Goal: Task Accomplishment & Management: Complete application form

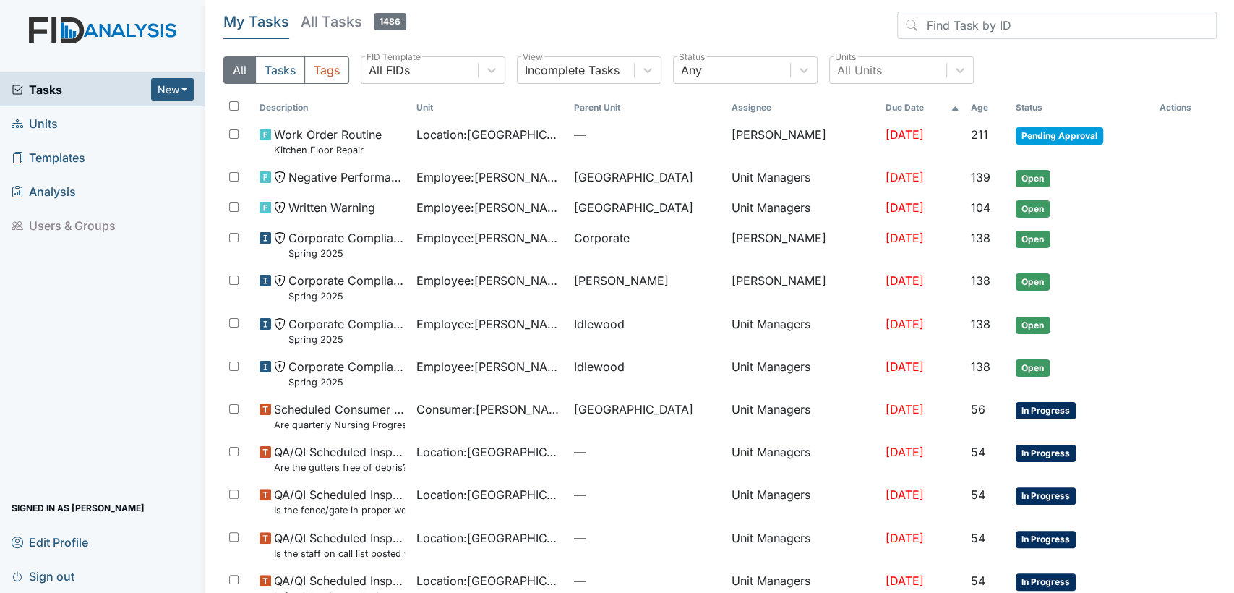
click at [58, 117] on link "Units" at bounding box center [102, 123] width 205 height 34
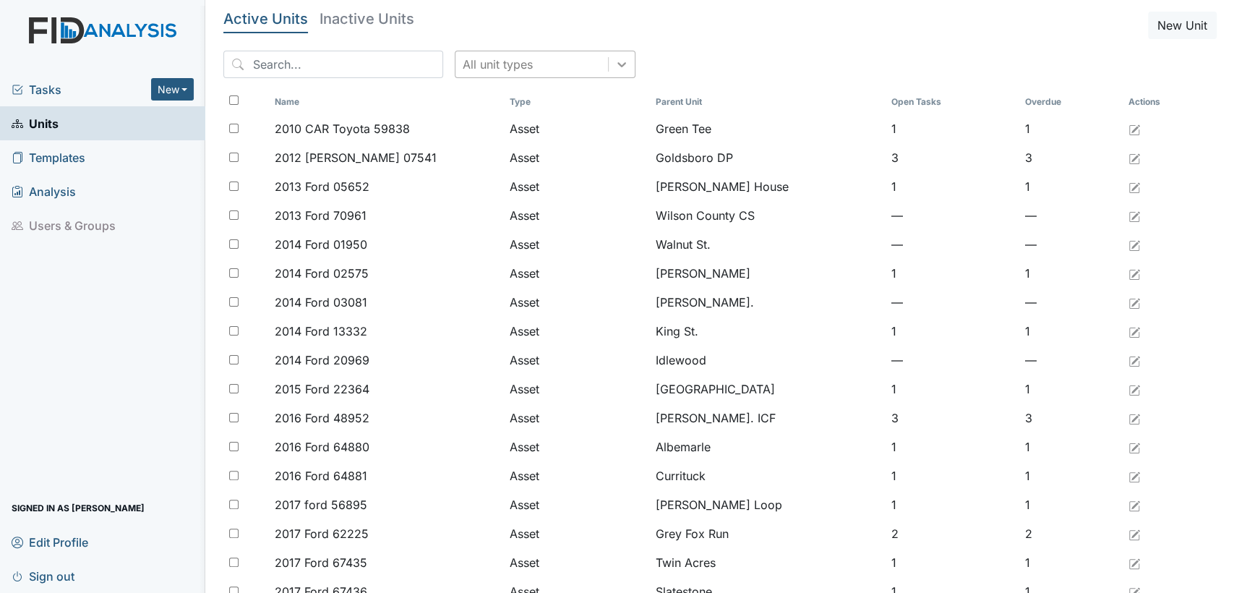
click at [614, 69] on icon at bounding box center [621, 64] width 14 height 14
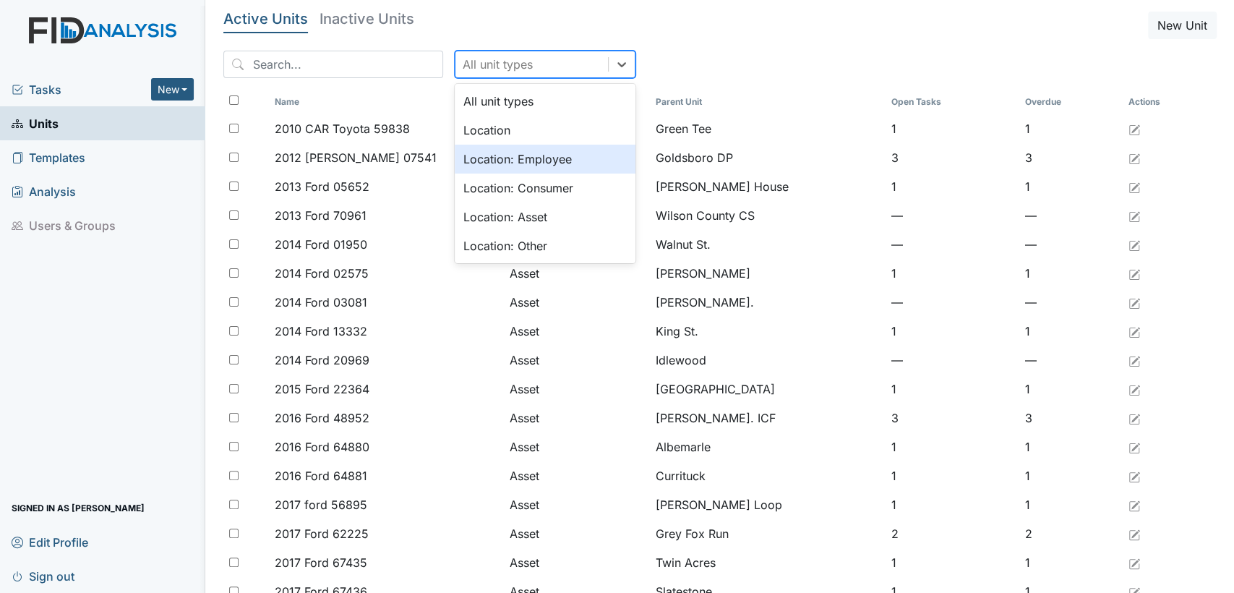
click at [561, 163] on div "Location: Employee" at bounding box center [545, 159] width 181 height 29
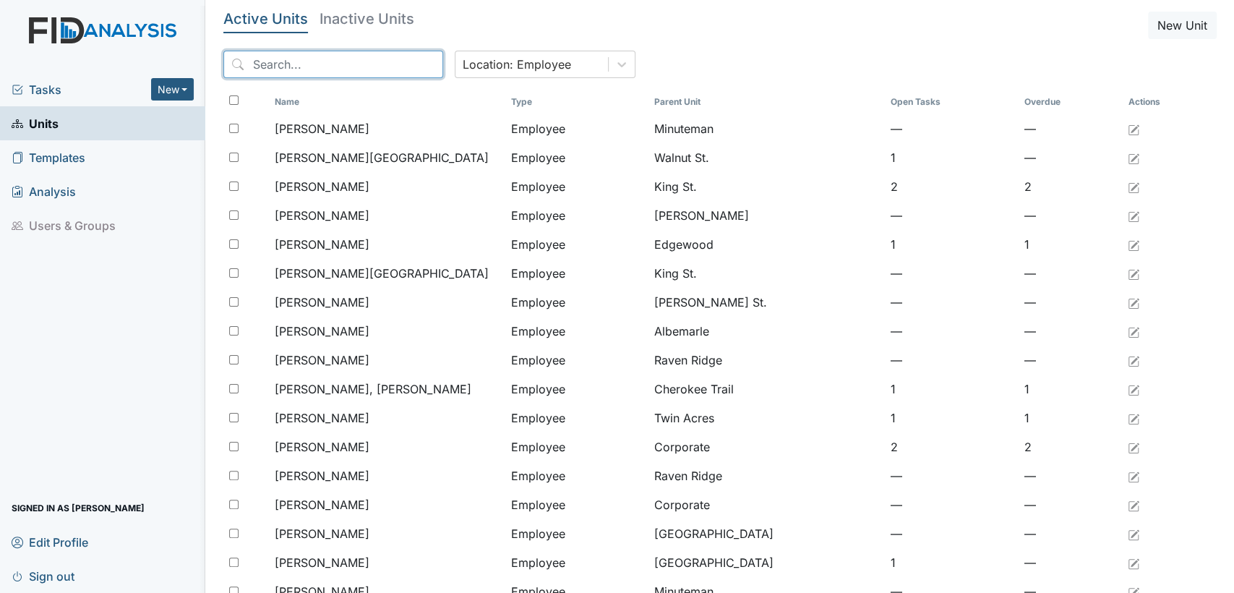
click at [334, 68] on input "search" at bounding box center [333, 64] width 220 height 27
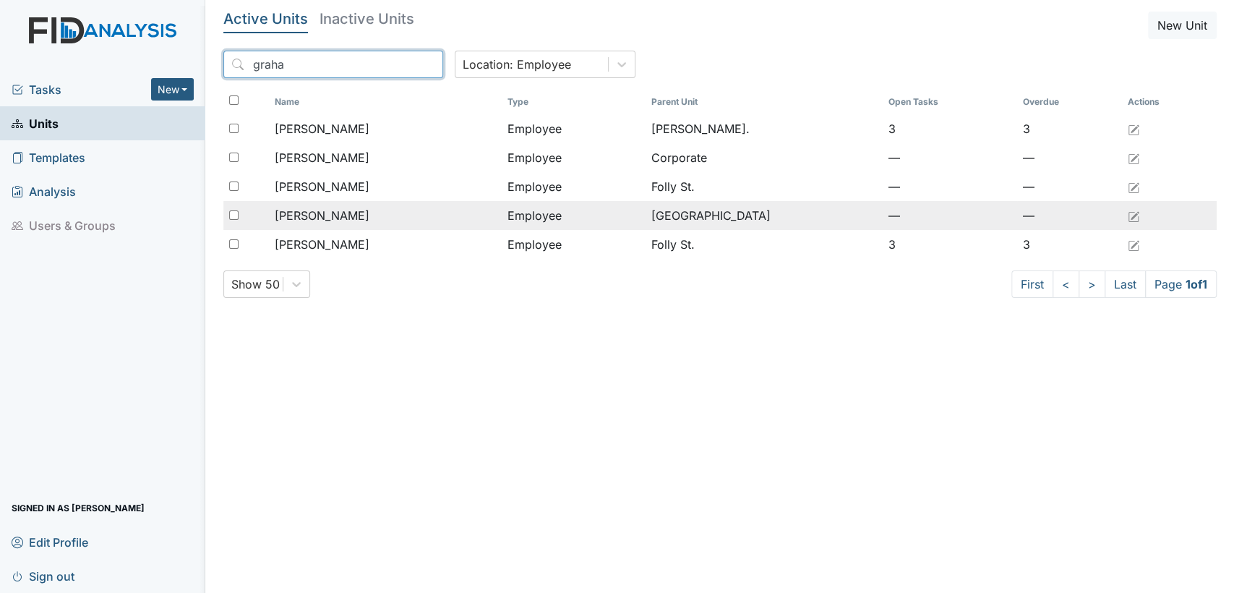
type input "graha"
click at [350, 216] on span "[PERSON_NAME]" at bounding box center [322, 215] width 95 height 17
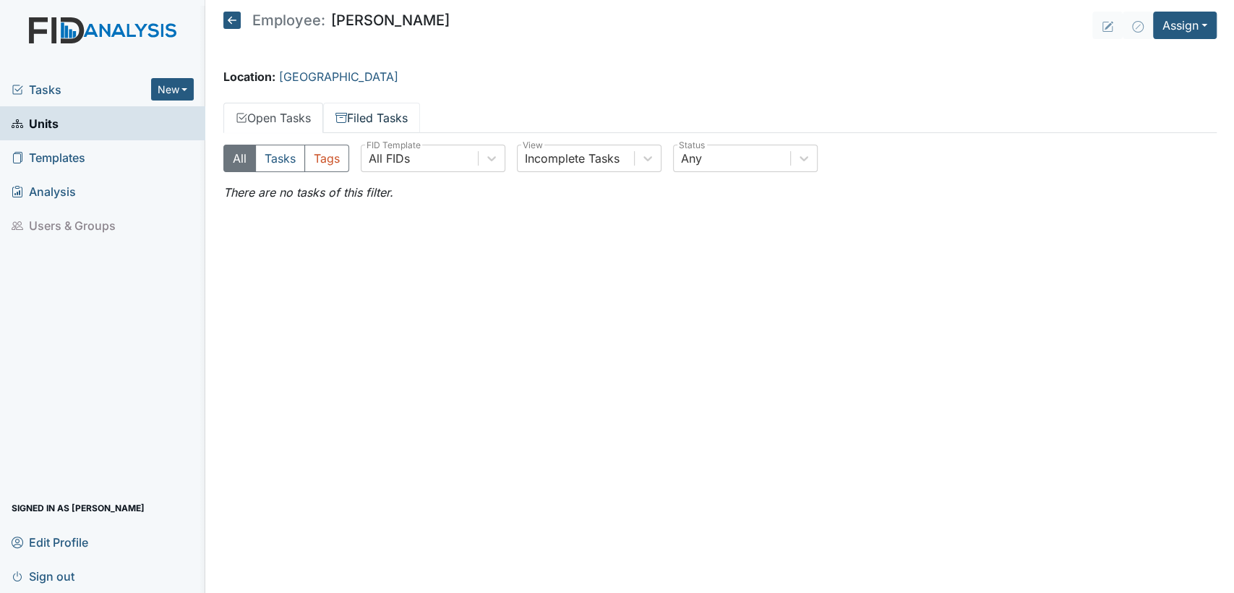
click at [392, 115] on link "Filed Tasks" at bounding box center [371, 118] width 97 height 30
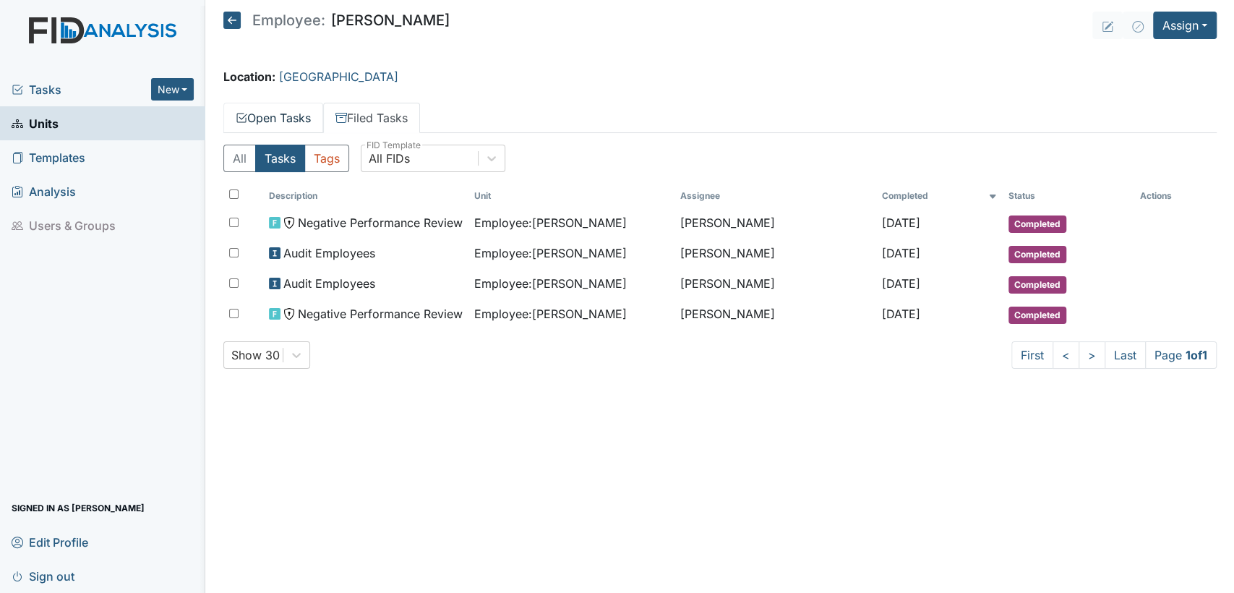
click at [288, 123] on link "Open Tasks" at bounding box center [273, 118] width 100 height 30
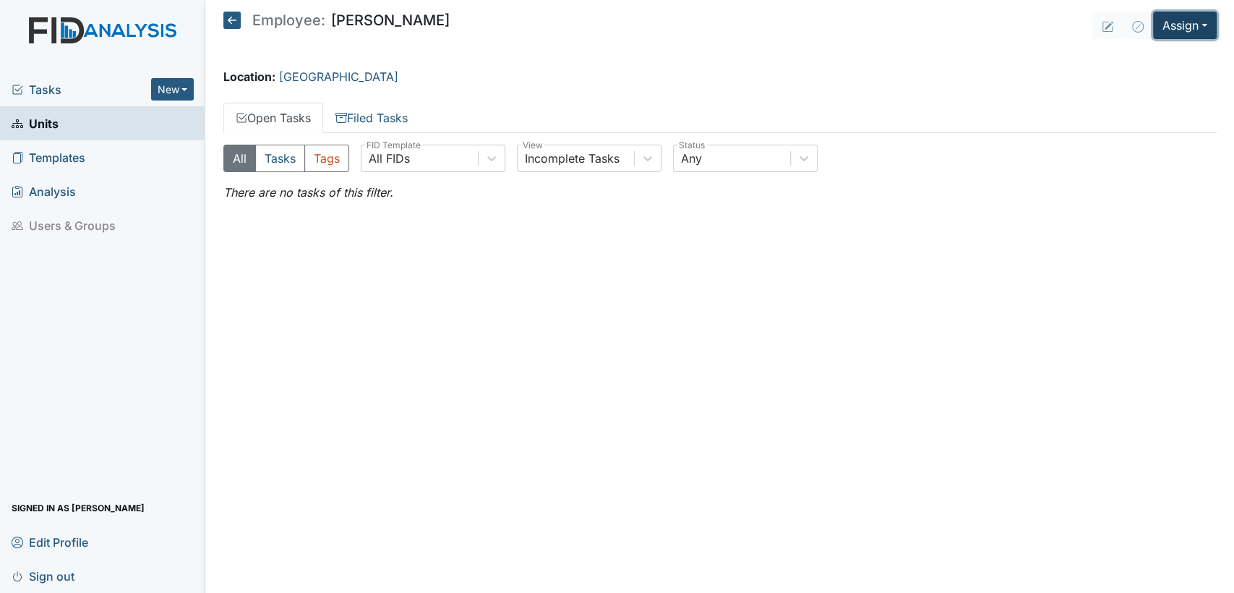
click at [1208, 25] on button "Assign" at bounding box center [1185, 25] width 64 height 27
click at [1171, 60] on link "Assign Form" at bounding box center [1150, 58] width 130 height 23
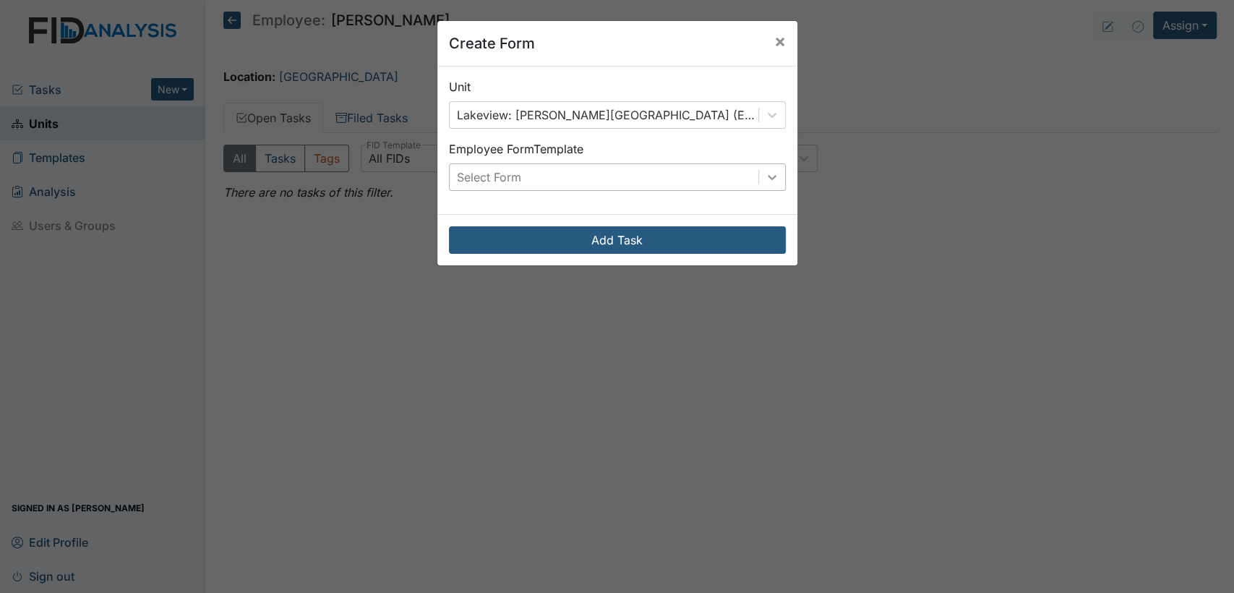
click at [774, 181] on div at bounding box center [772, 177] width 26 height 26
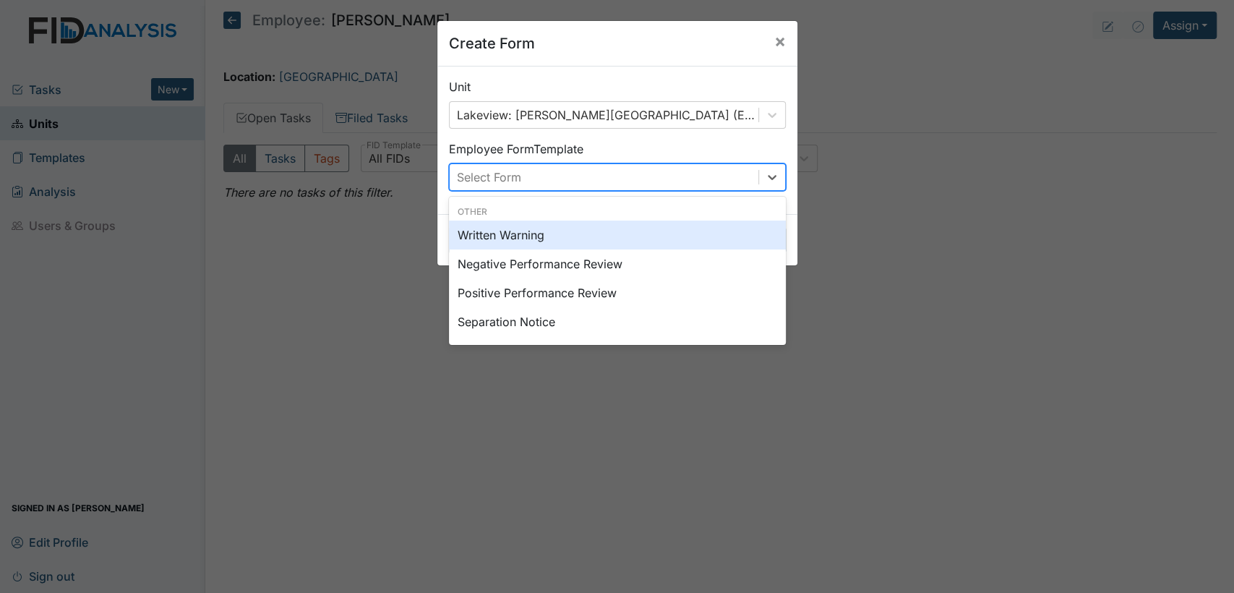
click at [685, 238] on div "Written Warning" at bounding box center [617, 234] width 337 height 29
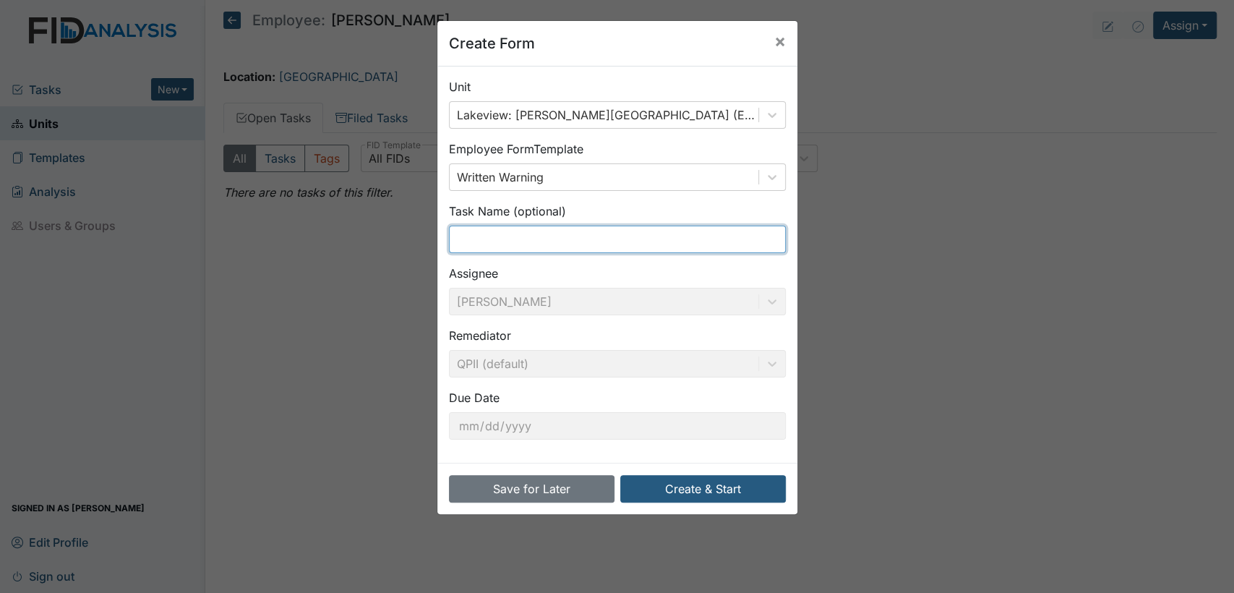
click at [683, 240] on input "text" at bounding box center [617, 238] width 337 height 27
type input "med error"
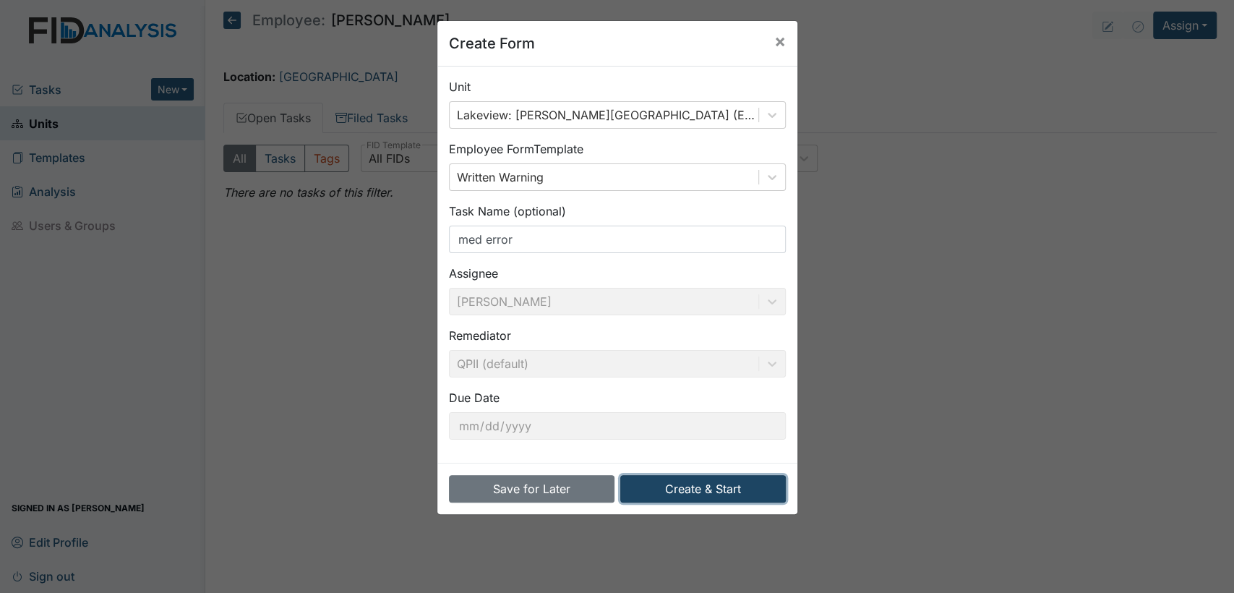
click at [709, 478] on button "Create & Start" at bounding box center [702, 488] width 165 height 27
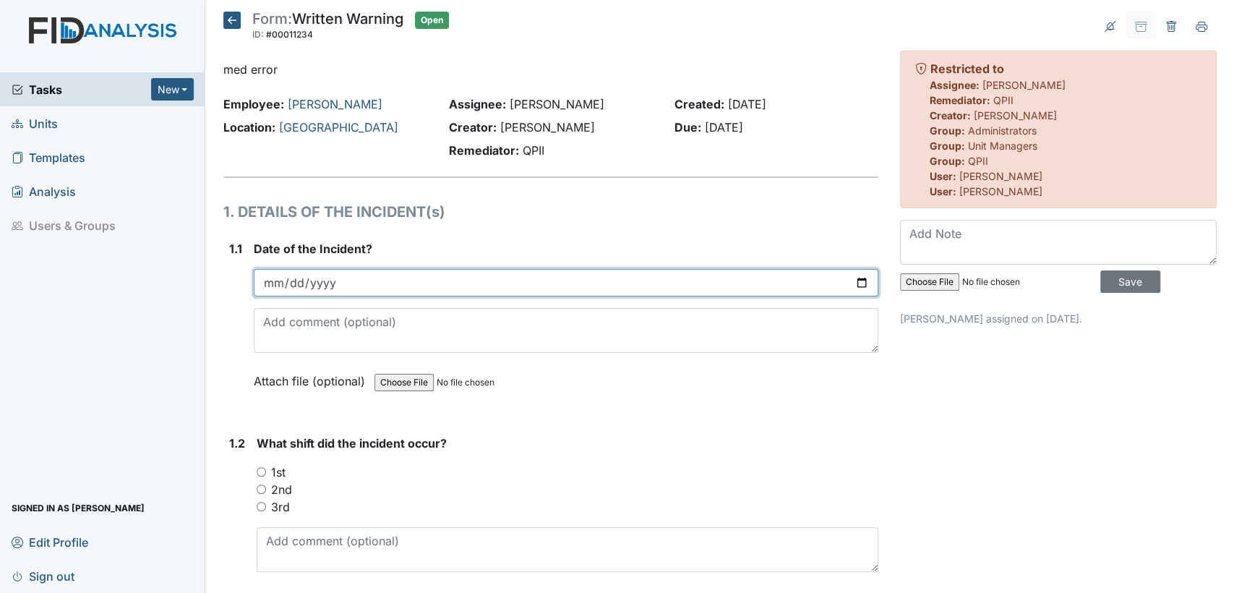
click at [853, 287] on input "date" at bounding box center [566, 282] width 624 height 27
type input "2025-09-08"
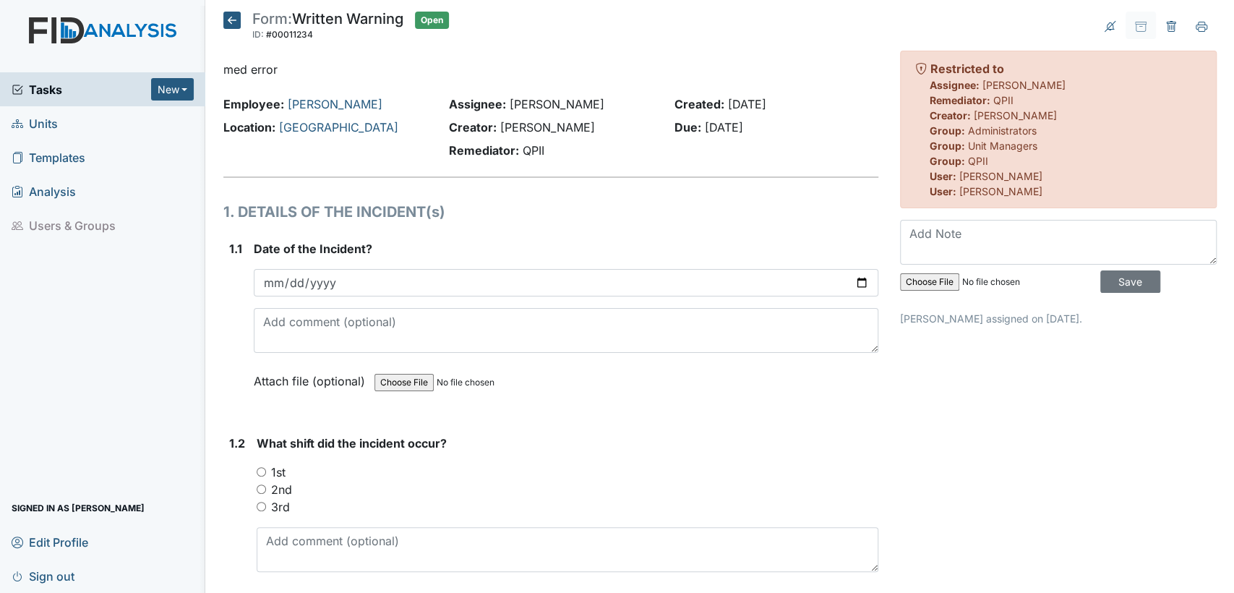
click at [259, 491] on input "2nd" at bounding box center [261, 488] width 9 height 9
radio input "true"
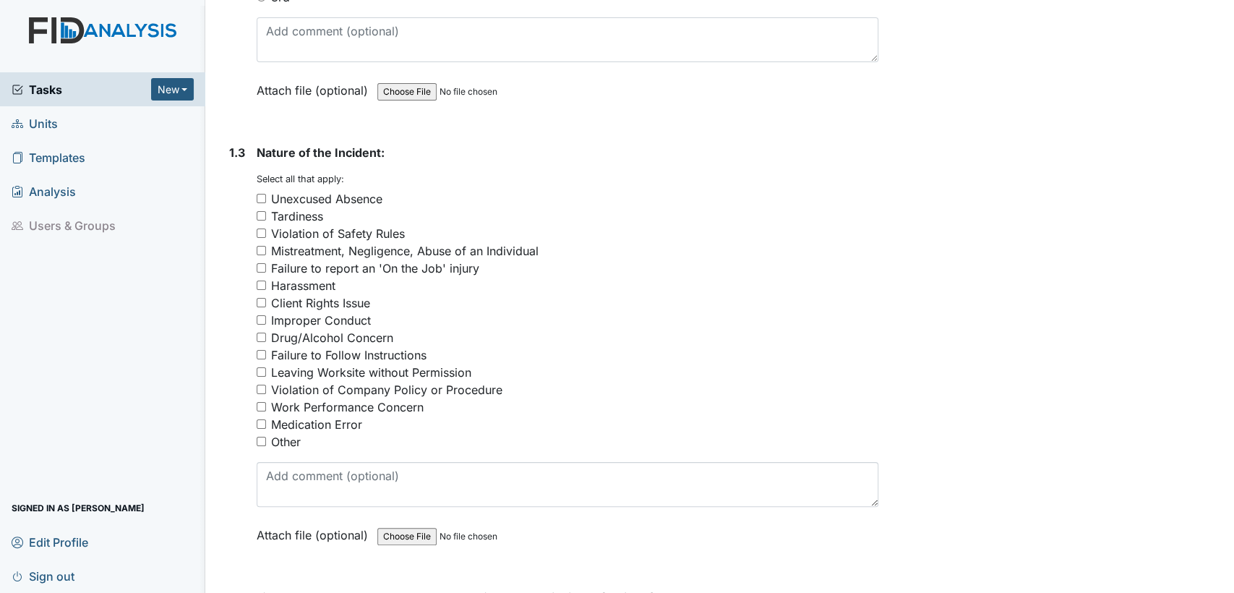
scroll to position [517, 0]
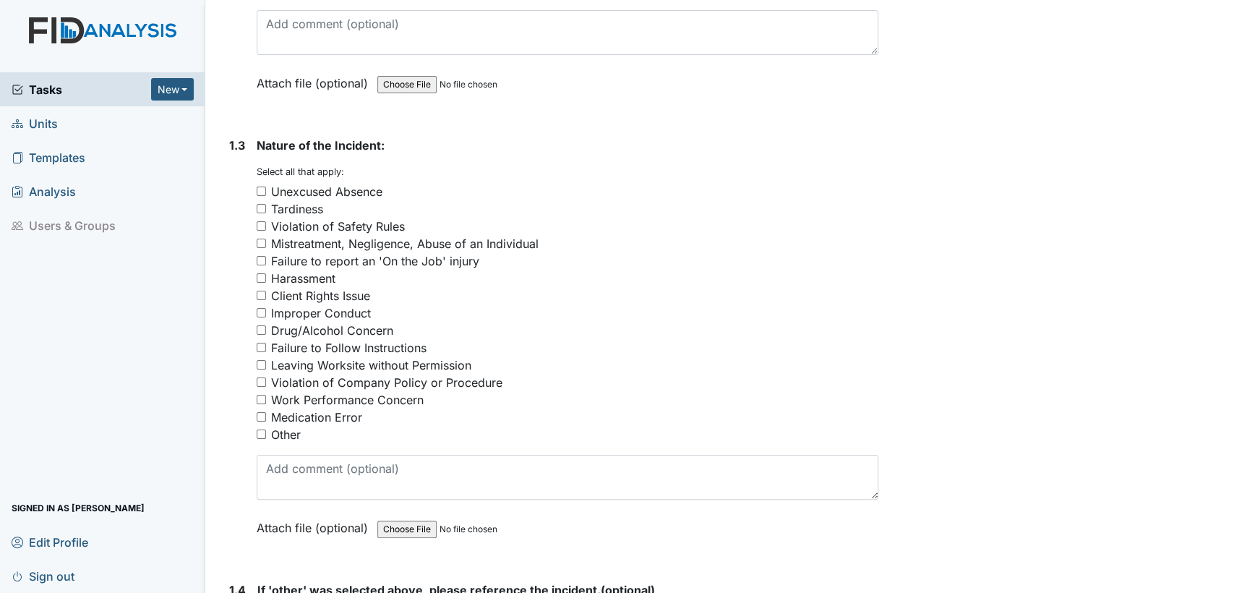
click at [257, 244] on input "Mistreatment, Negligence, Abuse of an Individual" at bounding box center [261, 242] width 9 height 9
checkbox input "true"
click at [260, 397] on input "Work Performance Concern" at bounding box center [261, 399] width 9 height 9
checkbox input "true"
click at [257, 377] on input "Violation of Company Policy or Procedure" at bounding box center [261, 381] width 9 height 9
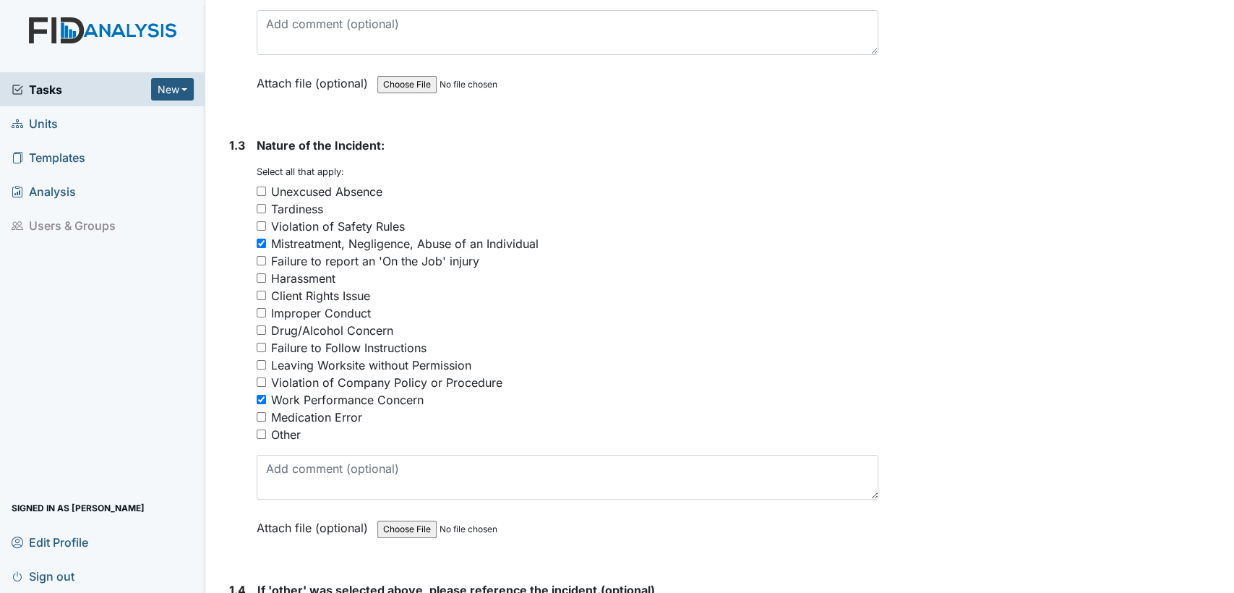
checkbox input "true"
click at [264, 417] on input "Medication Error" at bounding box center [261, 416] width 9 height 9
checkbox input "true"
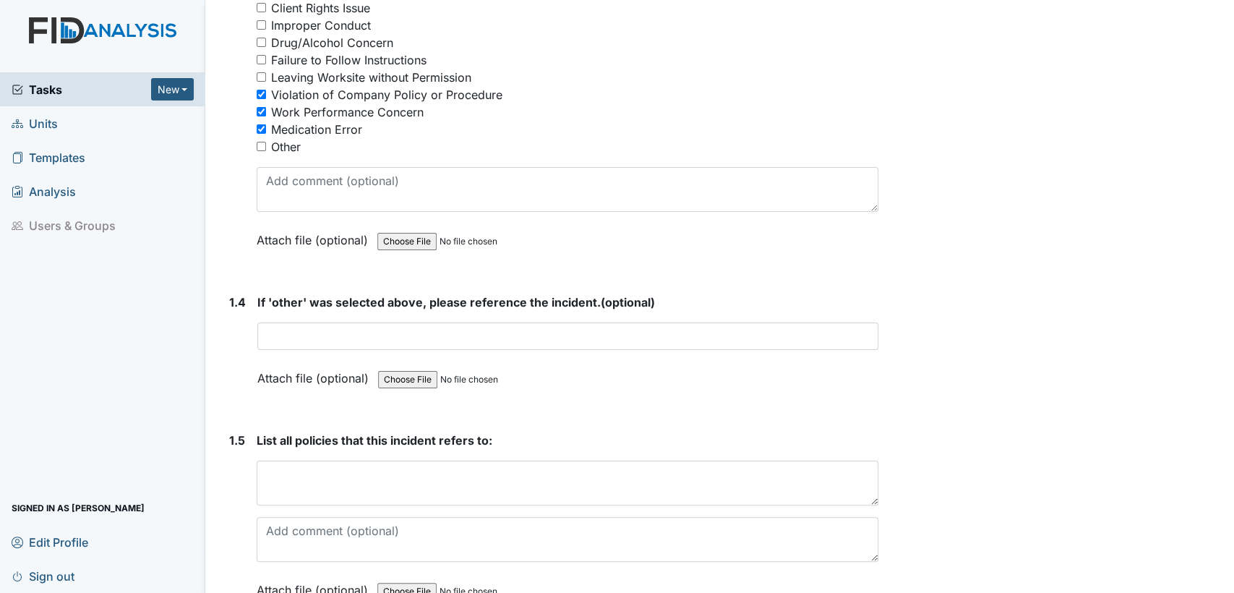
scroll to position [885, 0]
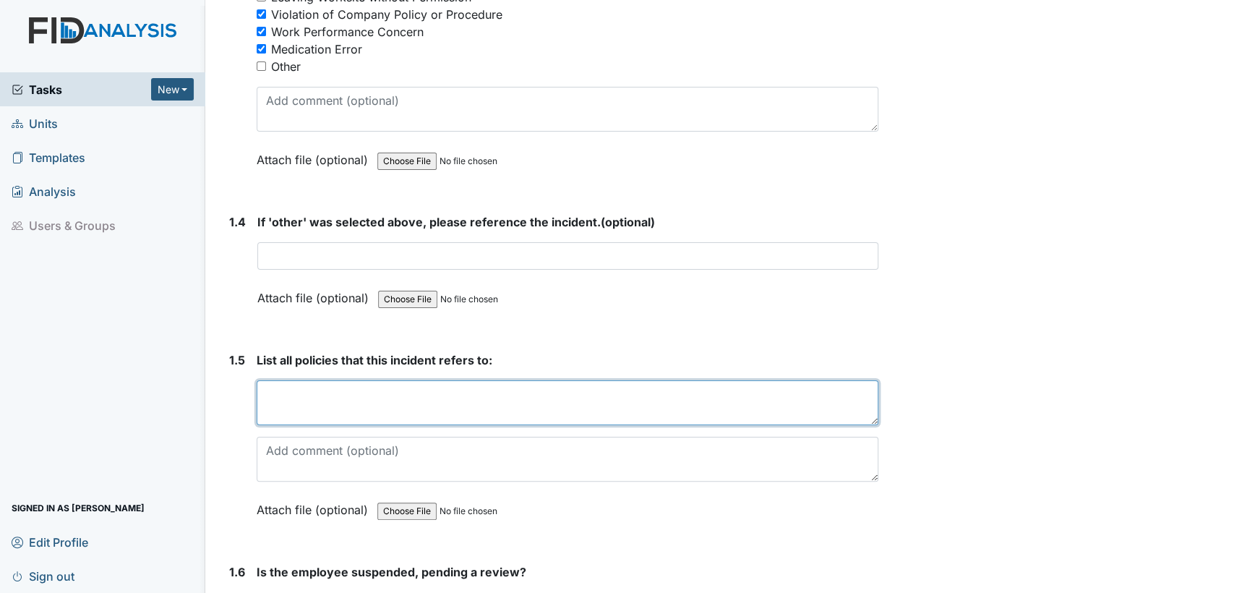
click at [267, 412] on textarea at bounding box center [567, 402] width 621 height 45
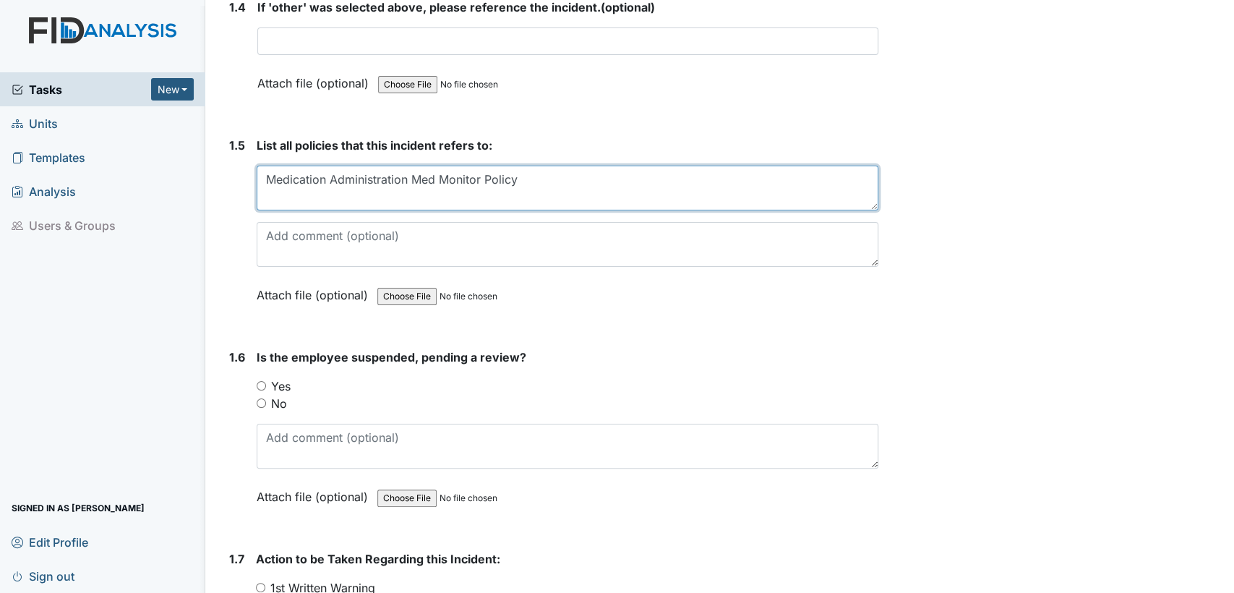
scroll to position [1127, 0]
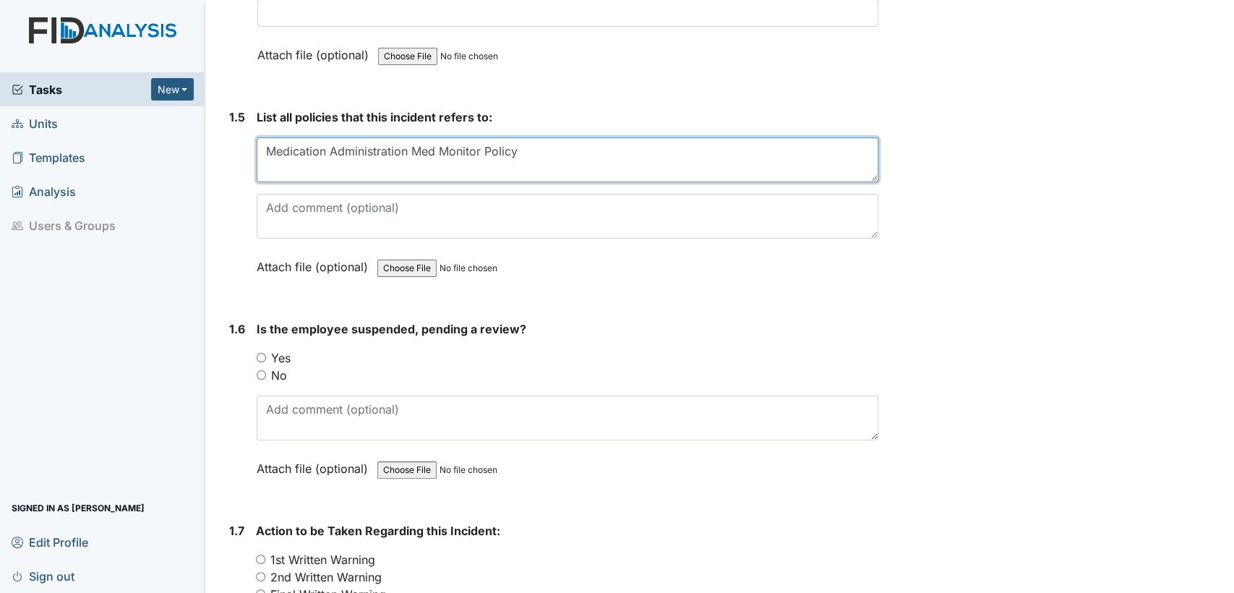
type textarea "Medication Administration Med Monitor Policy"
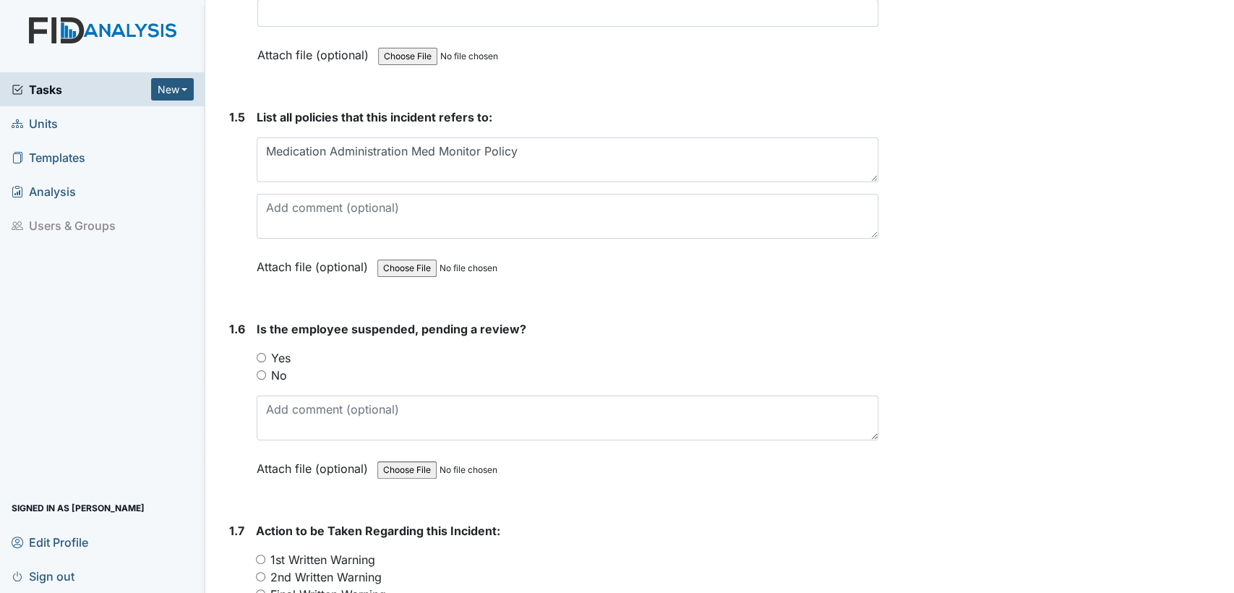
click at [260, 370] on input "No" at bounding box center [261, 374] width 9 height 9
radio input "true"
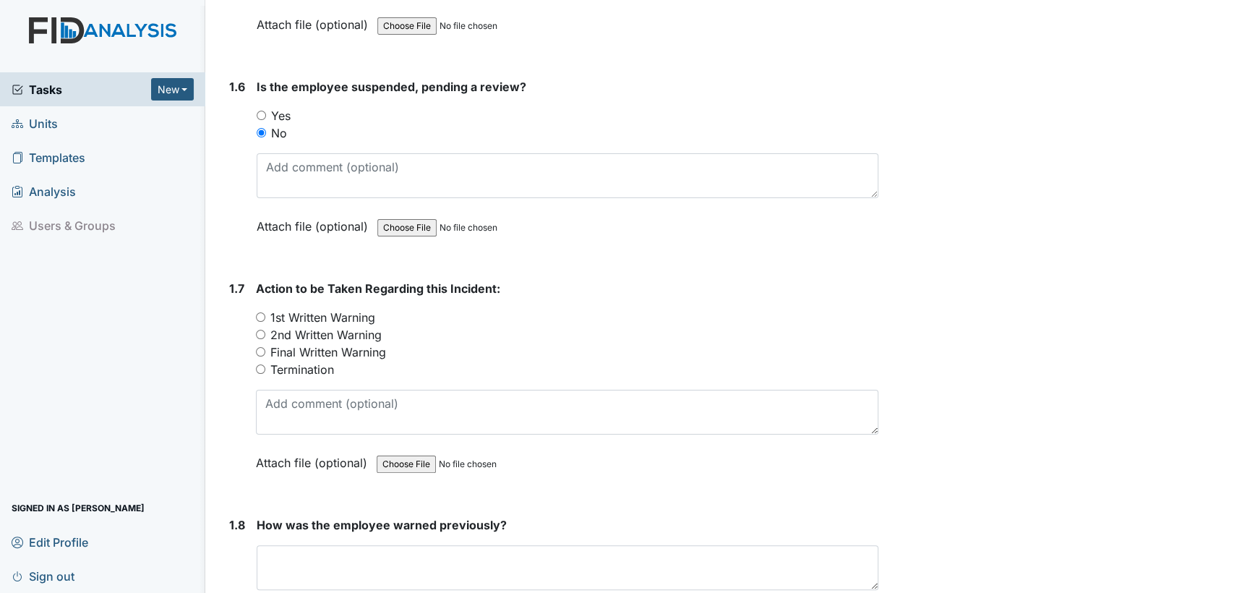
scroll to position [1509, 0]
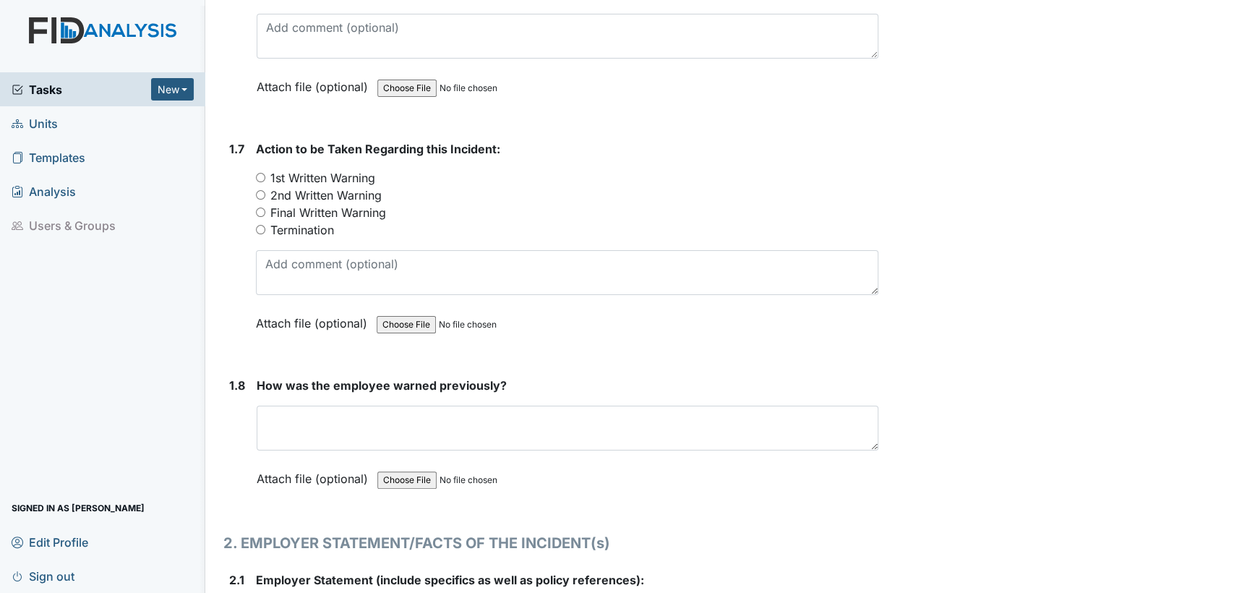
click at [258, 176] on input "1st Written Warning" at bounding box center [260, 177] width 9 height 9
radio input "true"
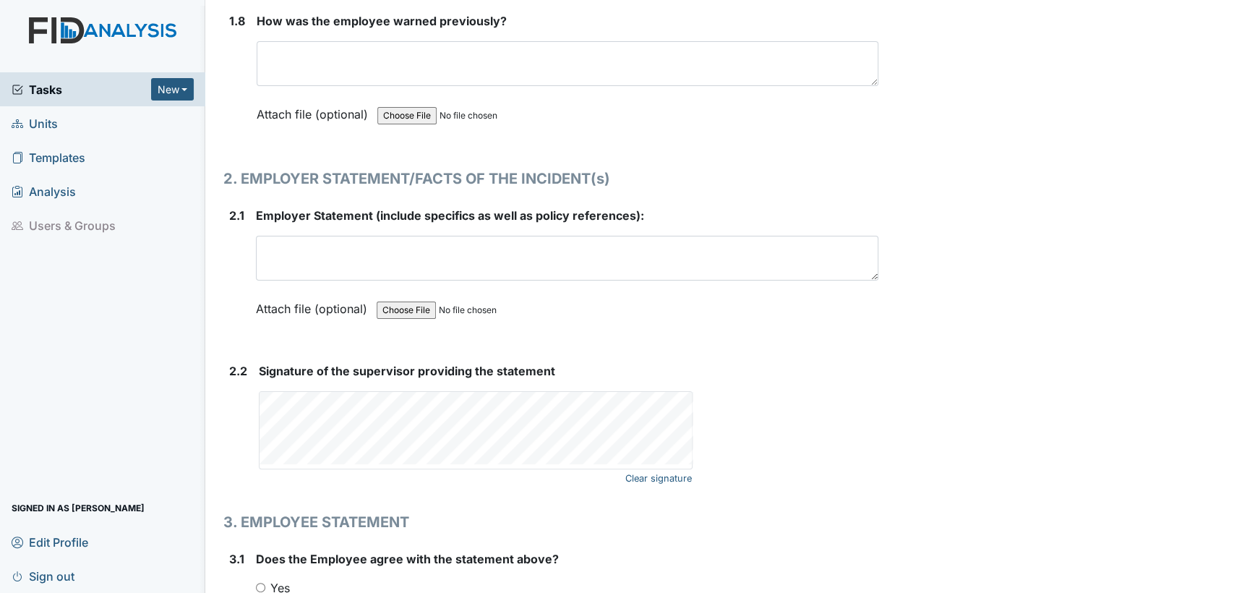
scroll to position [1876, 0]
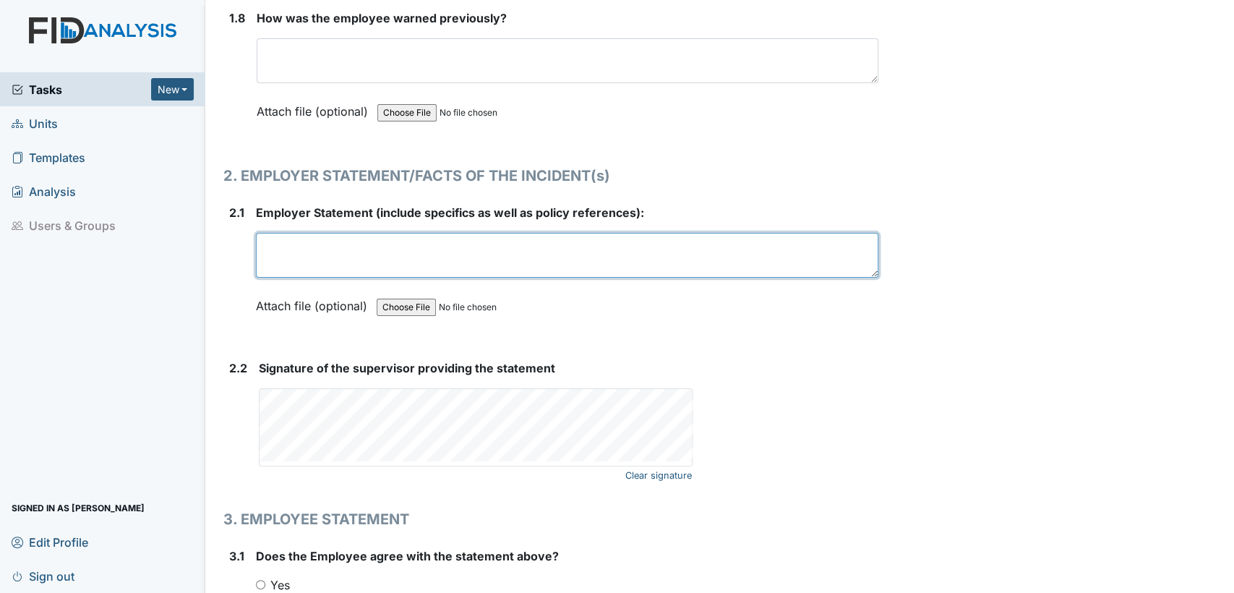
click at [435, 252] on textarea at bounding box center [567, 255] width 622 height 45
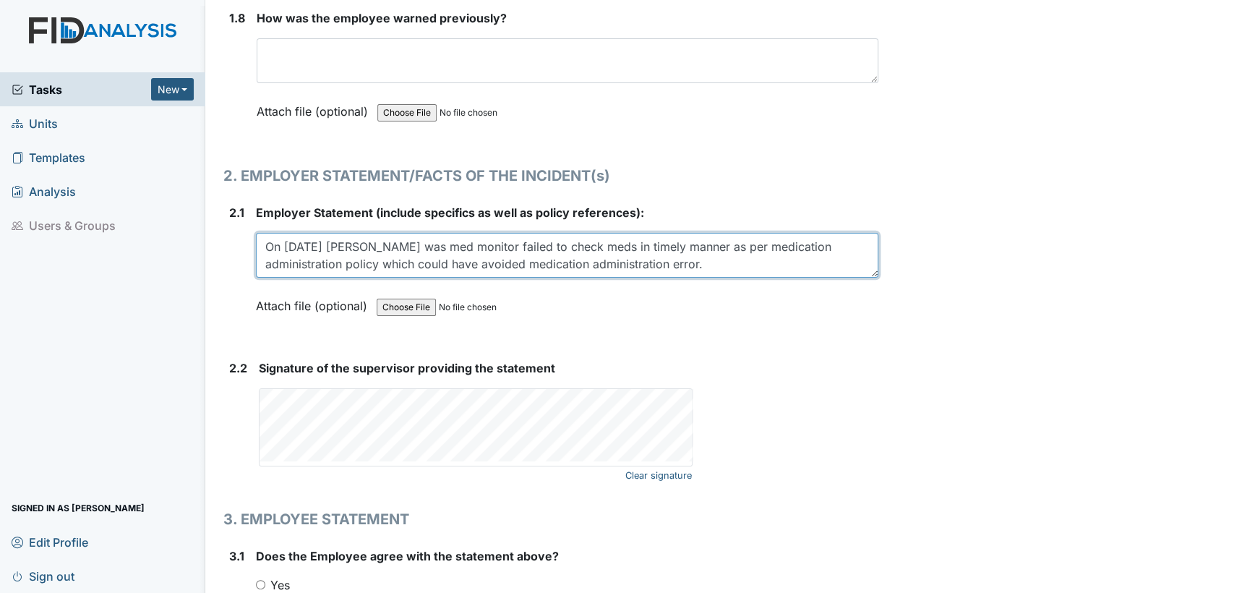
type textarea "On 8/2/25 Ms graham was med monitor failed to check meds in timely manner as pe…"
